Goal: Task Accomplishment & Management: Complete application form

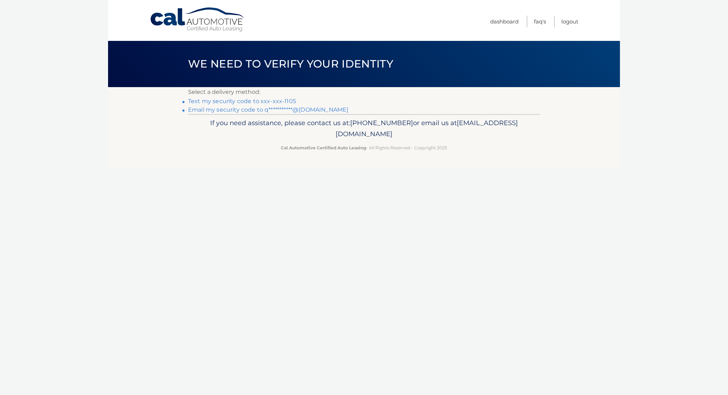
click at [242, 102] on link "Text my security code to xxx-xxx-1105" at bounding box center [242, 101] width 108 height 7
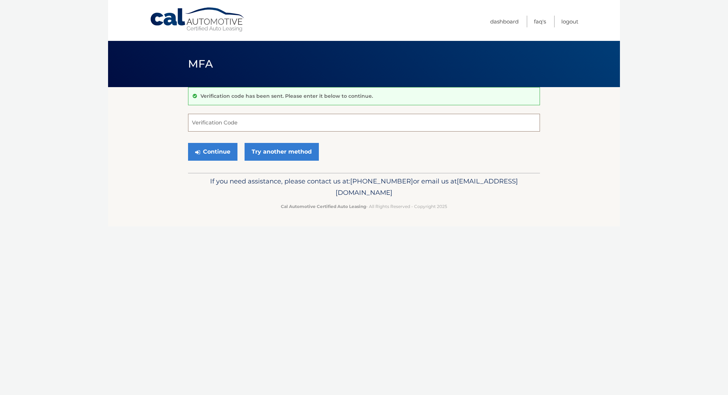
click at [216, 125] on input "Verification Code" at bounding box center [364, 123] width 352 height 18
type input "598227"
click at [188, 143] on button "Continue" at bounding box center [212, 152] width 49 height 18
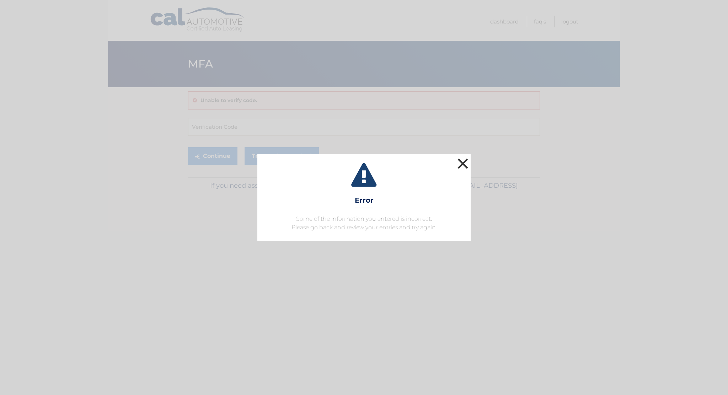
click at [467, 167] on button "×" at bounding box center [463, 163] width 14 height 14
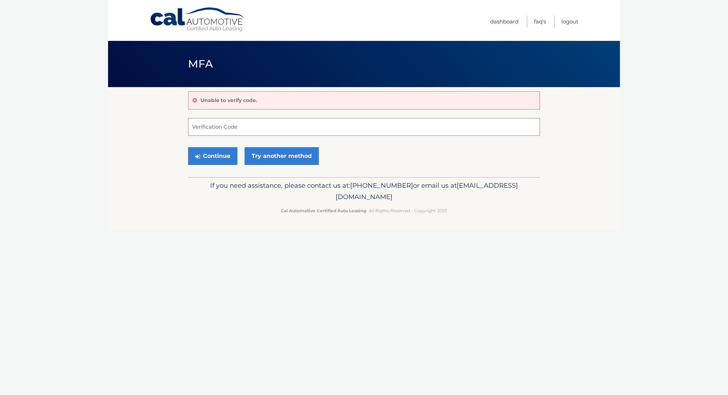
click at [253, 123] on input "Verification Code" at bounding box center [364, 127] width 352 height 18
type input "598227"
click at [220, 159] on button "Continue" at bounding box center [212, 156] width 49 height 18
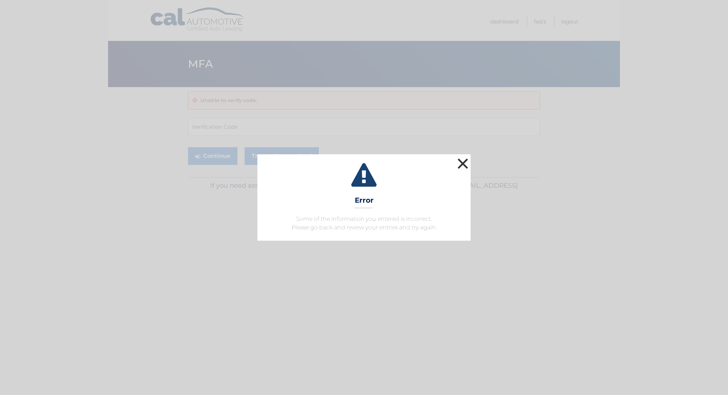
click at [465, 159] on button "×" at bounding box center [463, 163] width 14 height 14
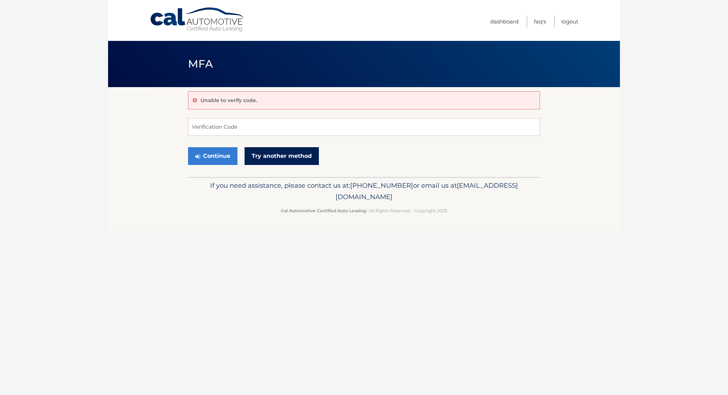
click at [279, 152] on link "Try another method" at bounding box center [282, 156] width 74 height 18
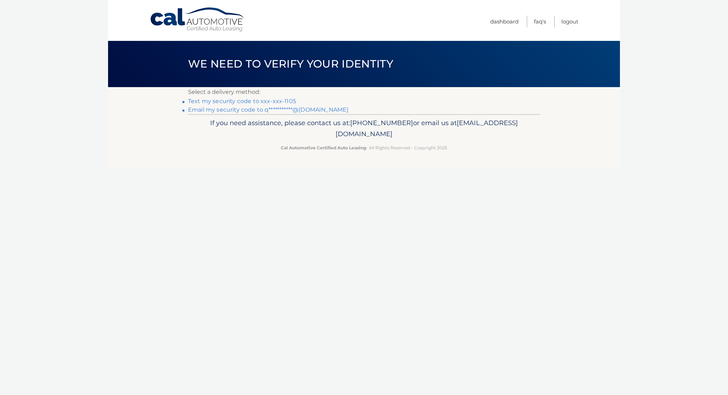
click at [226, 110] on link "**********" at bounding box center [268, 109] width 160 height 7
